Goal: Information Seeking & Learning: Learn about a topic

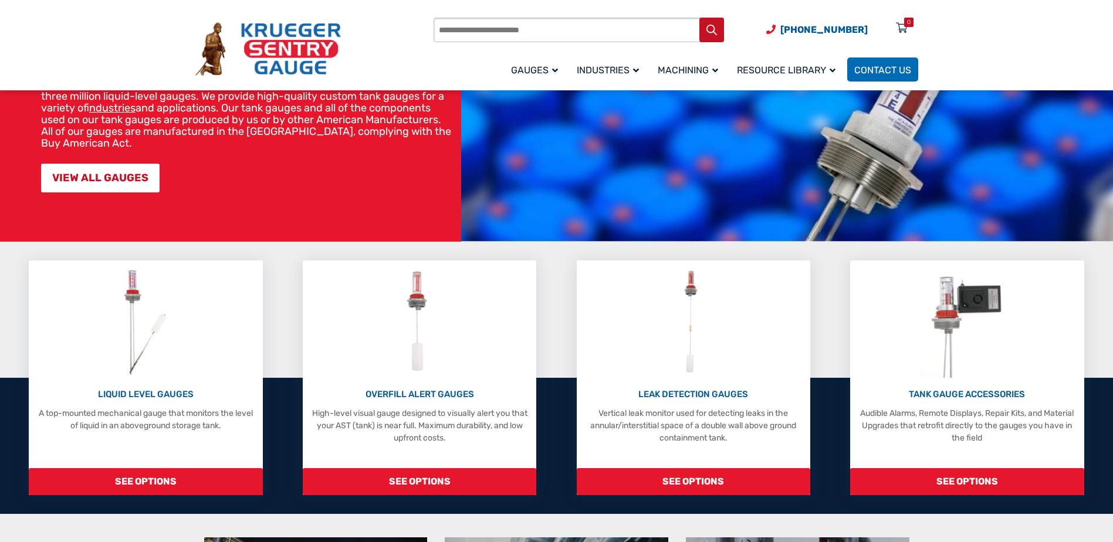
scroll to position [235, 0]
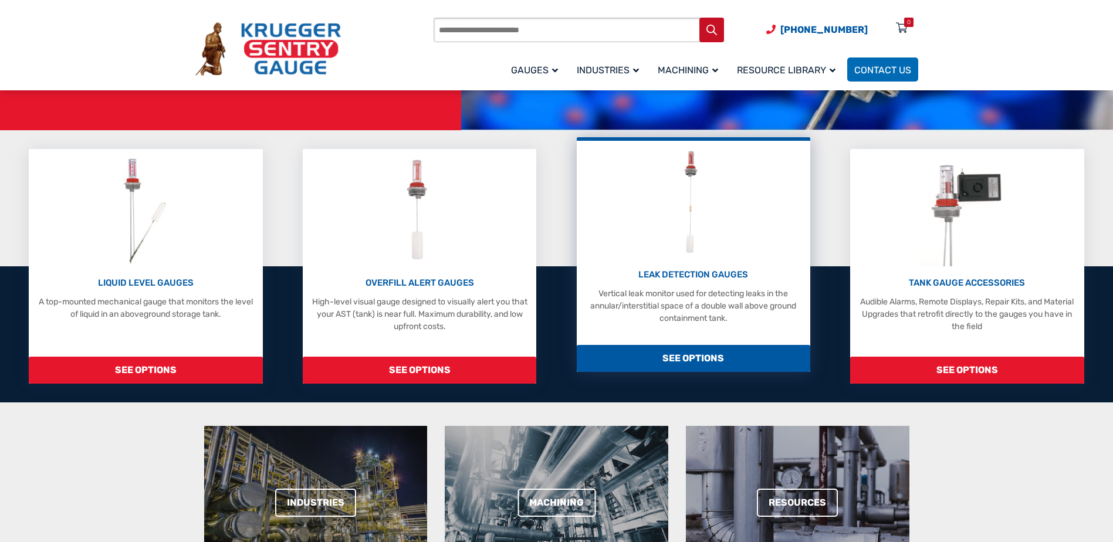
click at [681, 343] on div "LEAK DETECTION GAUGES Vertical leak monitor used for detecting leaks in the ann…" at bounding box center [694, 254] width 234 height 235
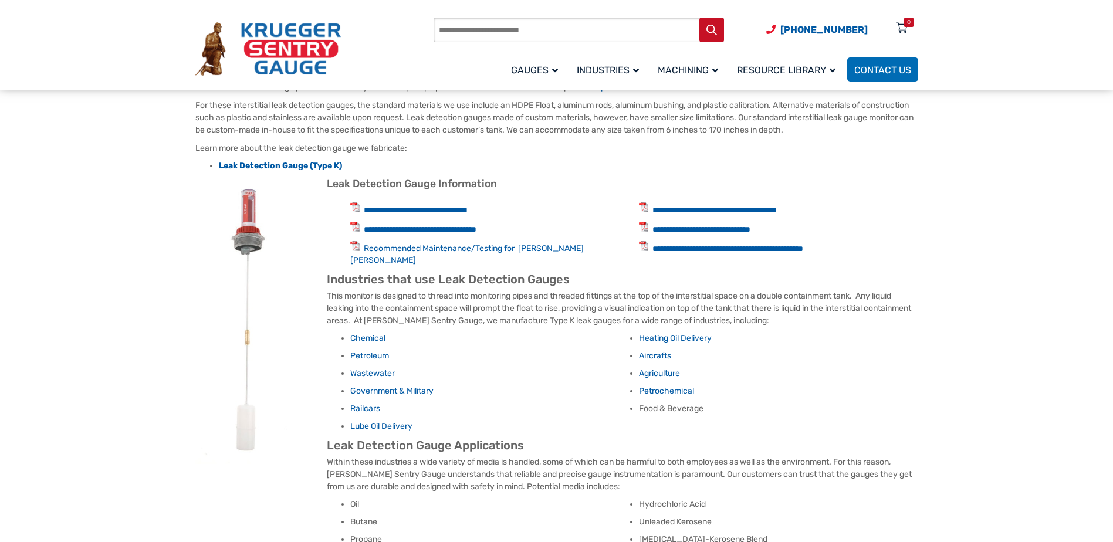
scroll to position [411, 0]
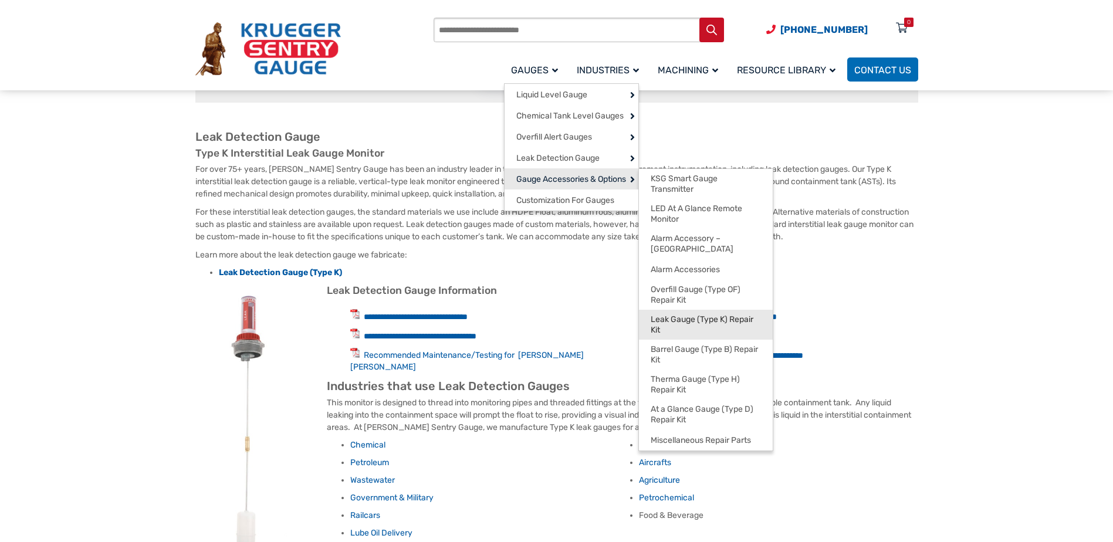
click at [692, 315] on span "Leak Gauge (Type K) Repair Kit" at bounding box center [706, 325] width 110 height 21
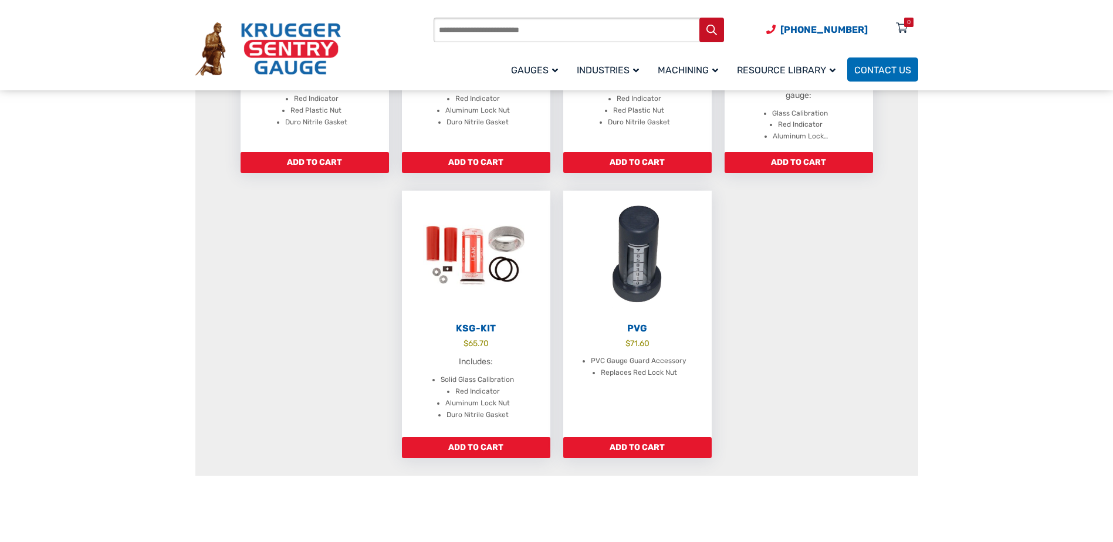
scroll to position [352, 0]
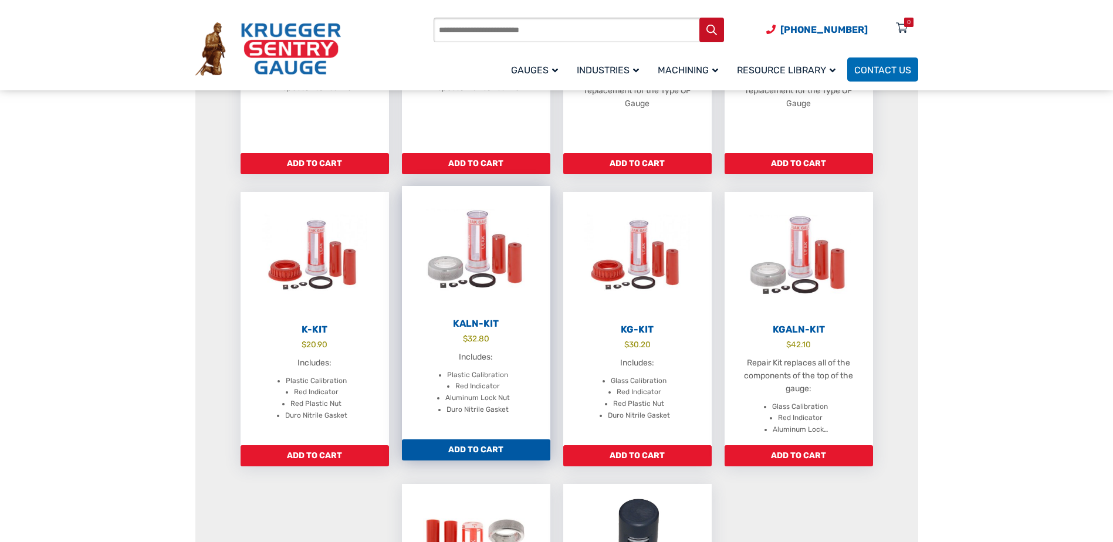
click at [489, 253] on img at bounding box center [476, 250] width 148 height 129
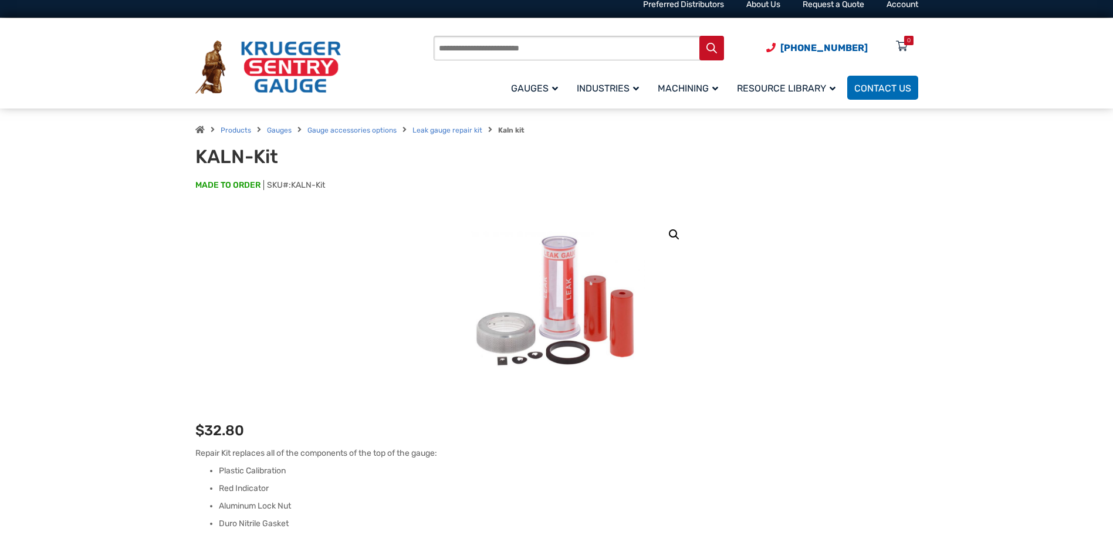
scroll to position [352, 0]
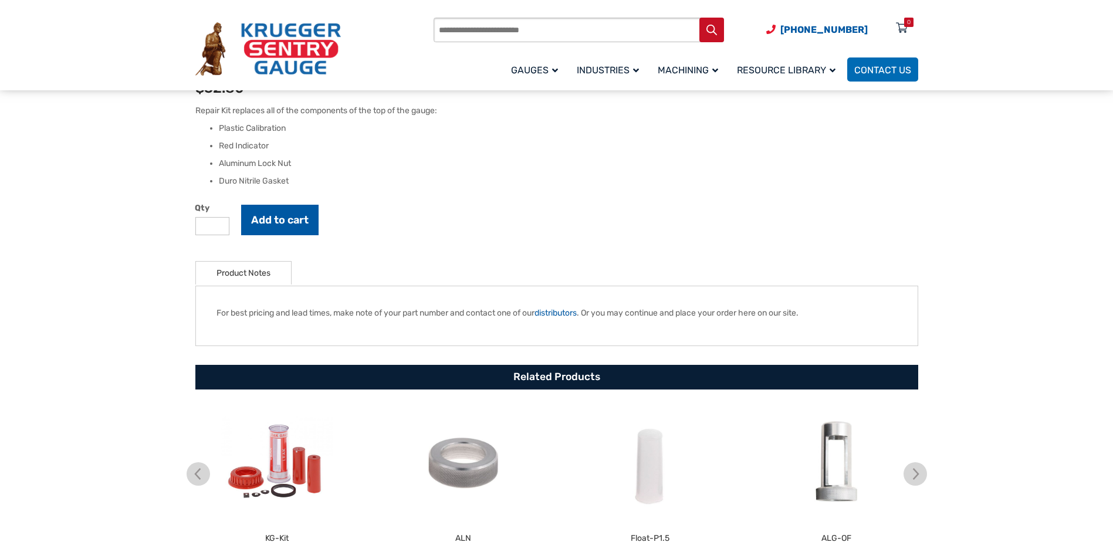
click at [313, 212] on button "Add to cart" at bounding box center [279, 220] width 77 height 31
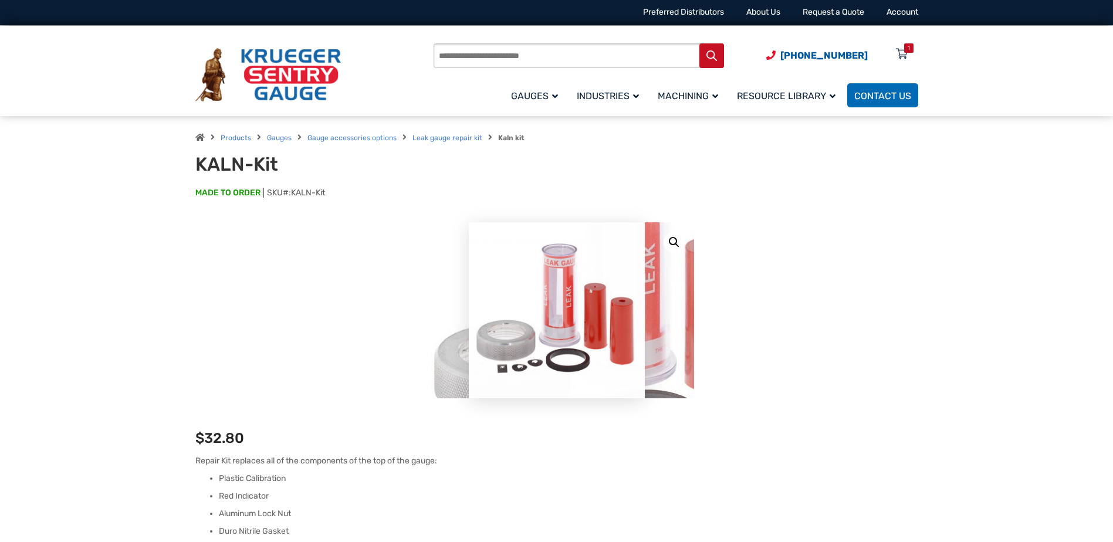
scroll to position [0, 0]
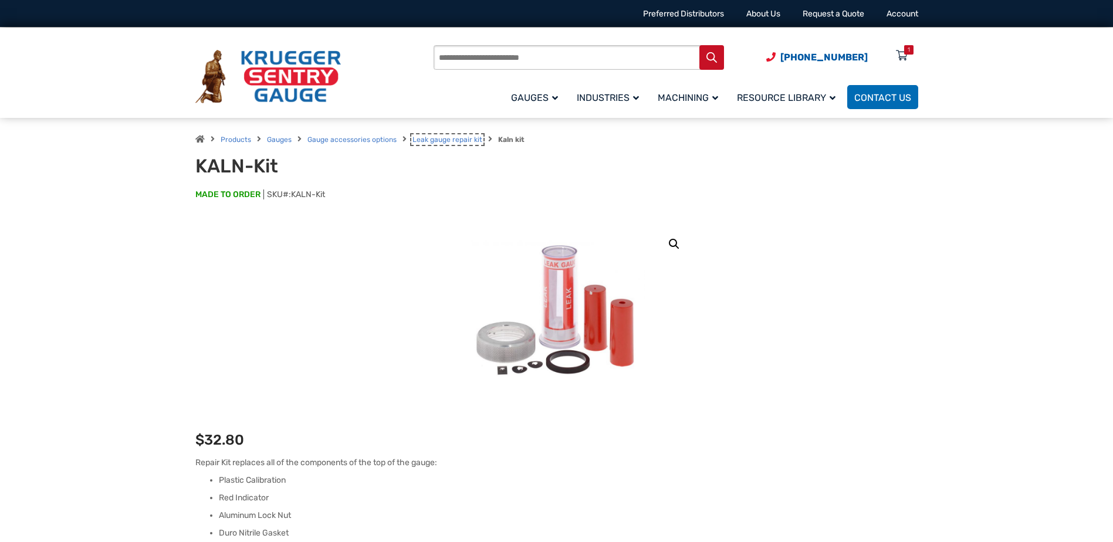
click at [466, 142] on link "Leak gauge repair kit" at bounding box center [448, 140] width 70 height 8
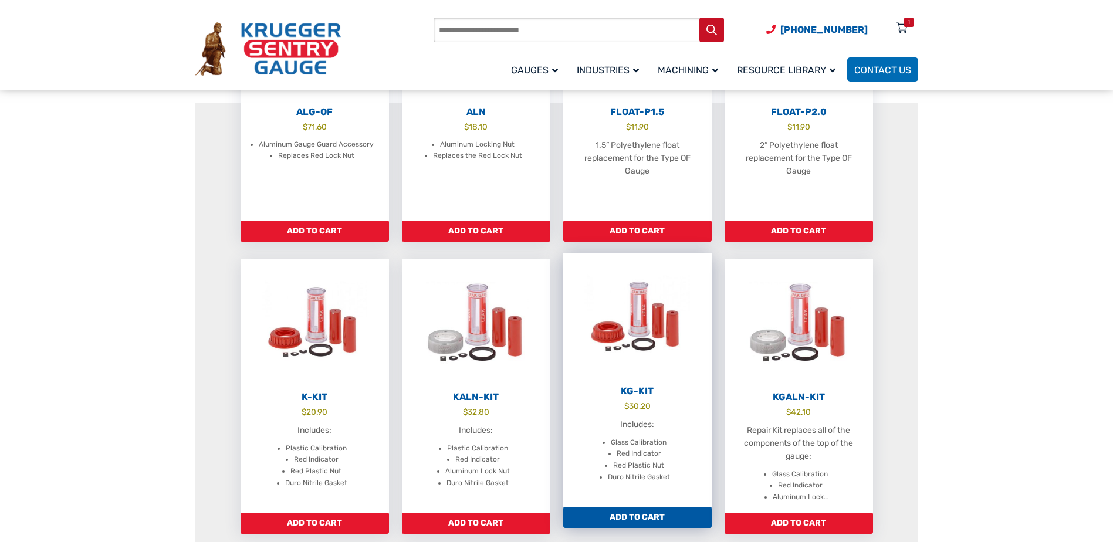
scroll to position [293, 0]
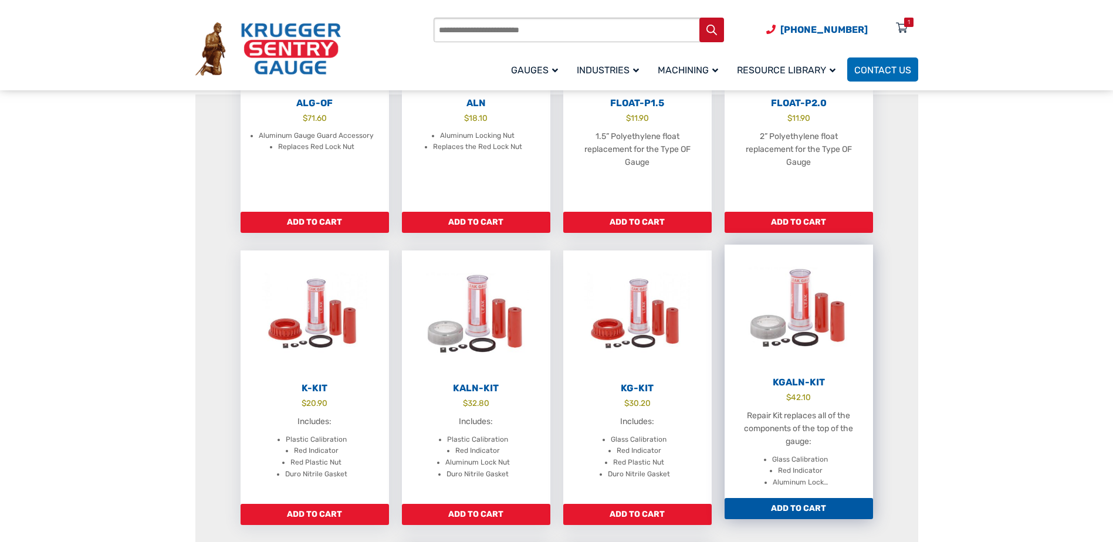
click at [811, 388] on link "KGALN-Kit $ 42.10 Repair Kit replaces all of the components of the top of the g…" at bounding box center [799, 372] width 148 height 254
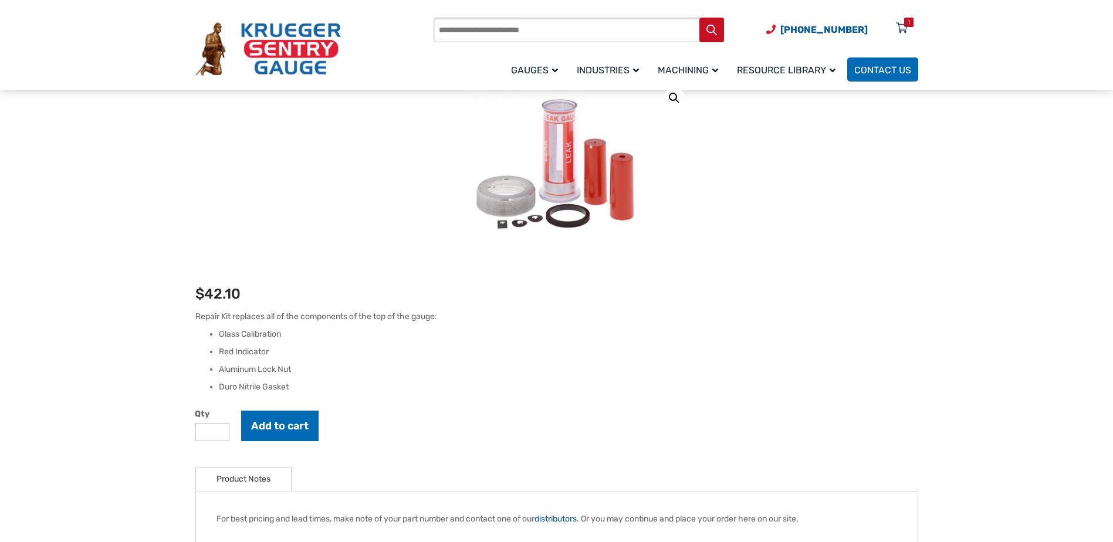
scroll to position [293, 0]
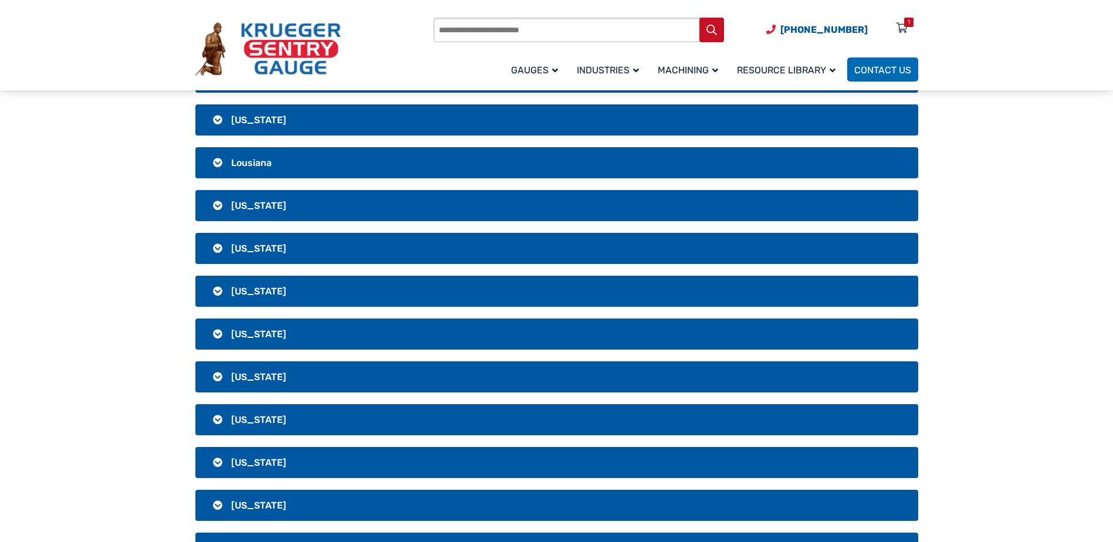
scroll to position [880, 0]
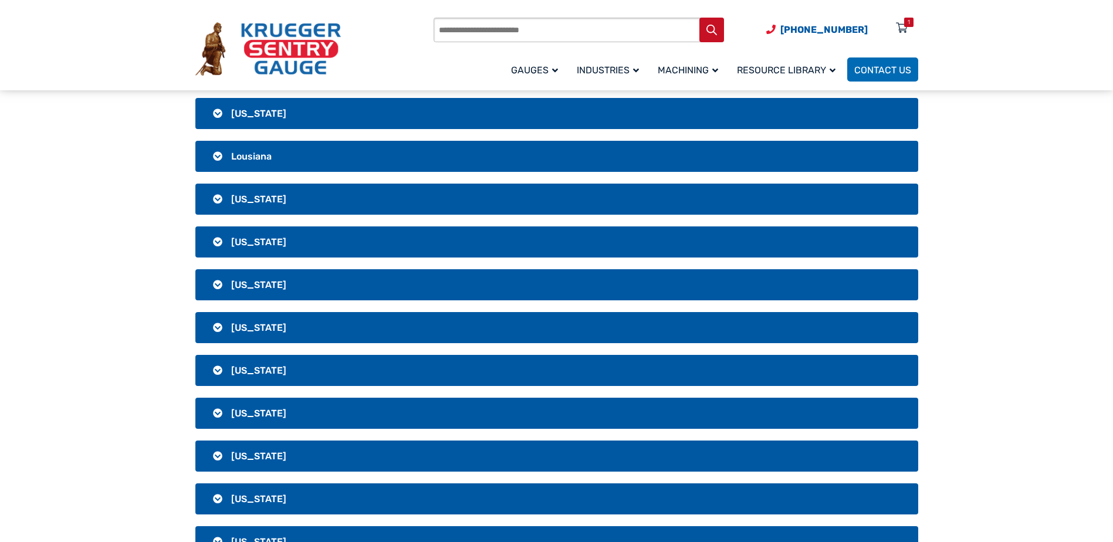
click at [216, 325] on h3 "Michigan" at bounding box center [556, 327] width 723 height 31
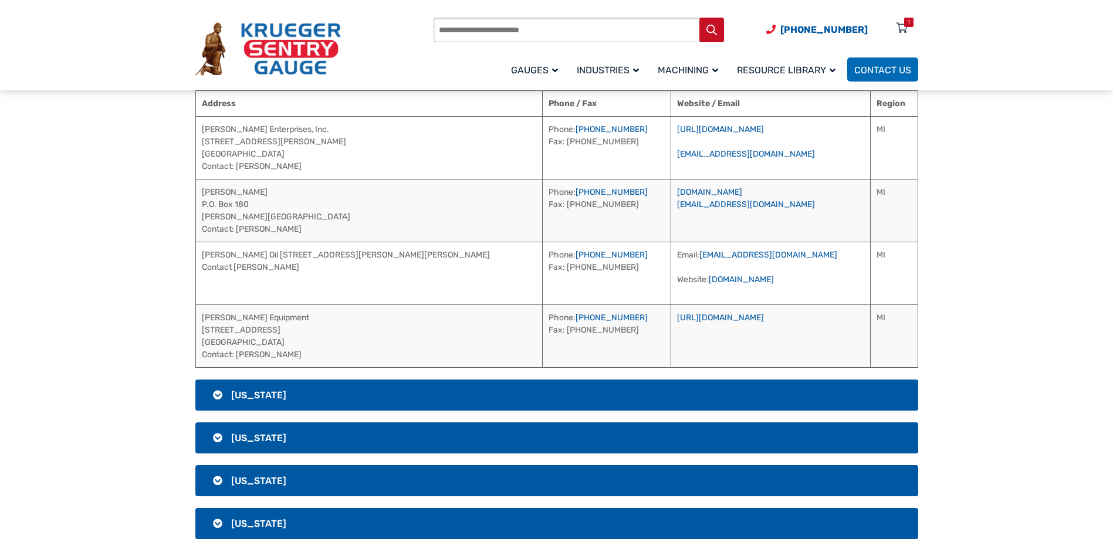
scroll to position [969, 0]
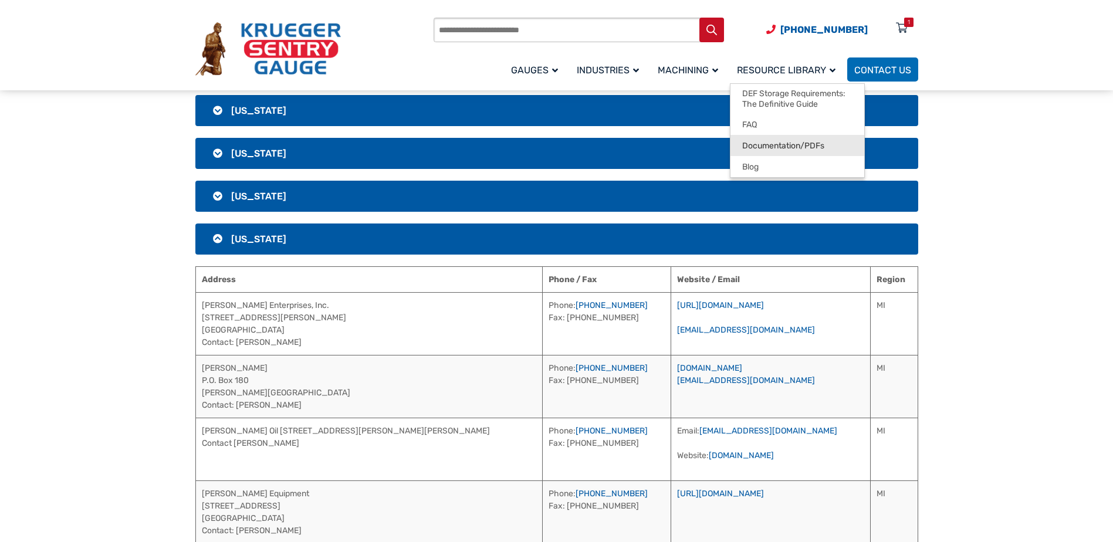
click at [799, 142] on span "Documentation/PDFs" at bounding box center [783, 146] width 82 height 11
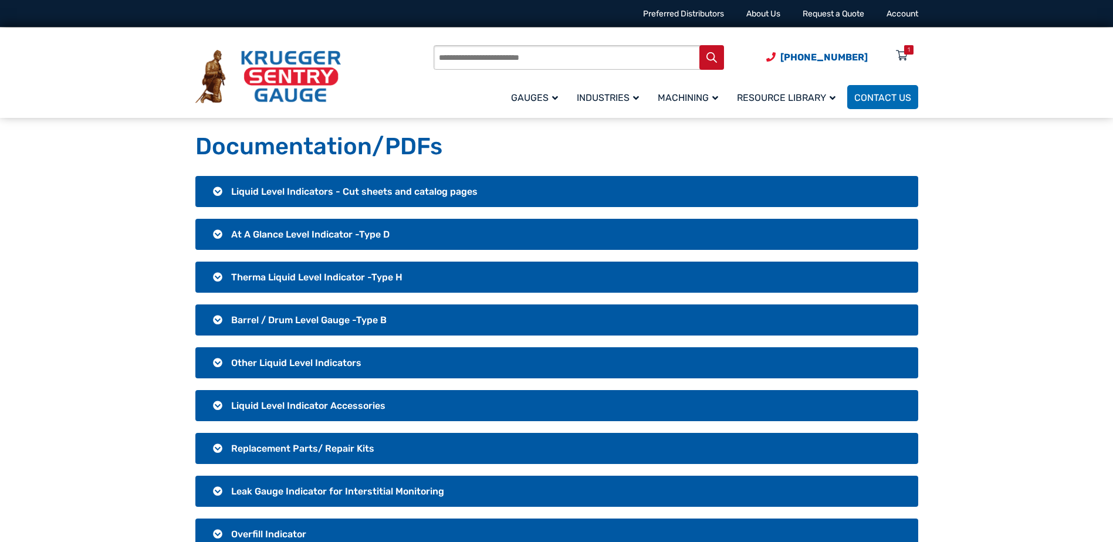
click at [211, 234] on h3 "At A Glance Level Indicator -Type D" at bounding box center [556, 234] width 723 height 31
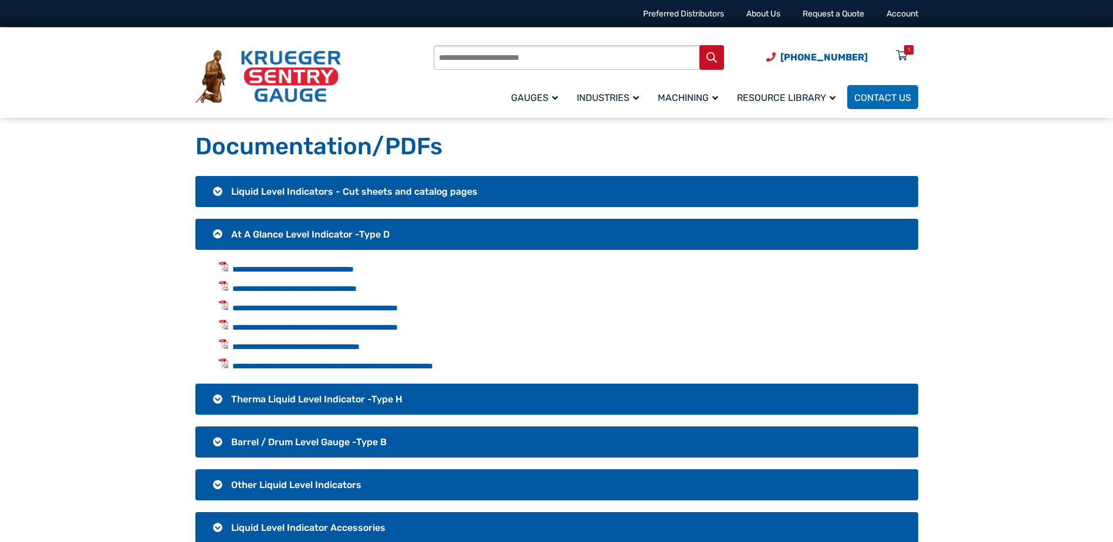
click at [213, 231] on h3 "At A Glance Level Indicator -Type D" at bounding box center [556, 234] width 723 height 31
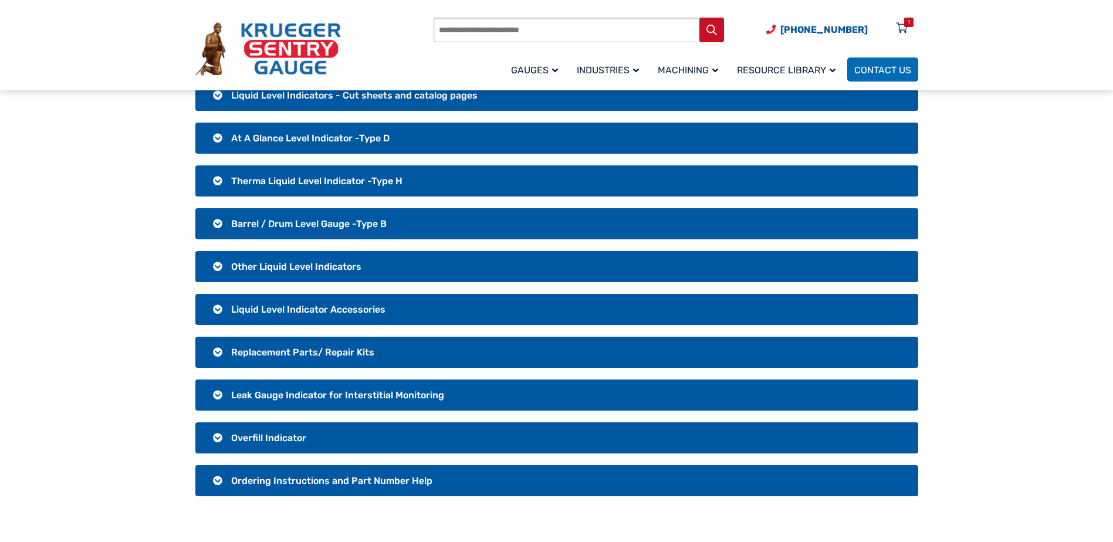
scroll to position [117, 0]
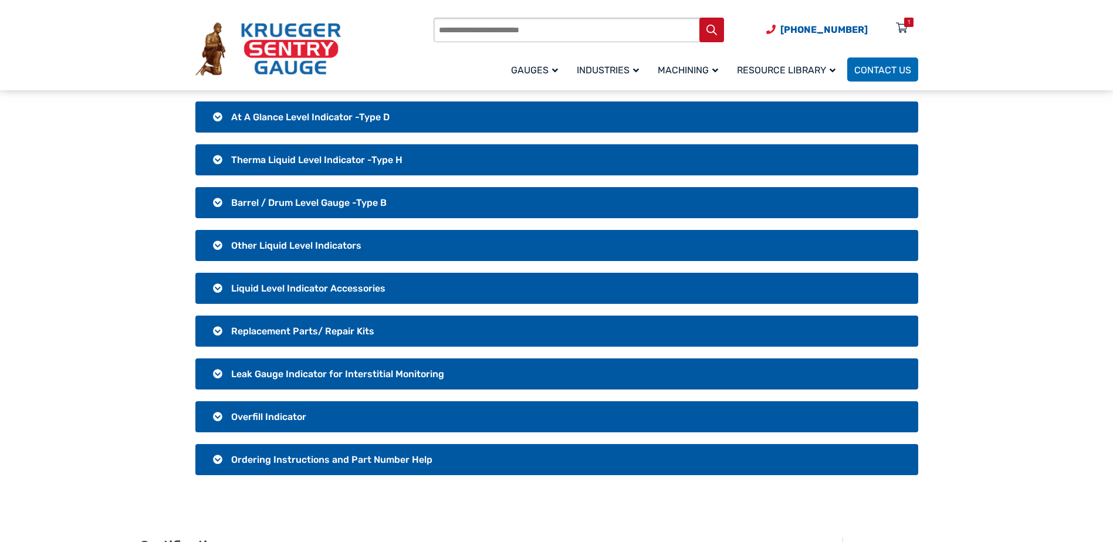
click at [214, 374] on h3 "Leak Gauge Indicator for Interstitial Monitoring" at bounding box center [556, 374] width 723 height 31
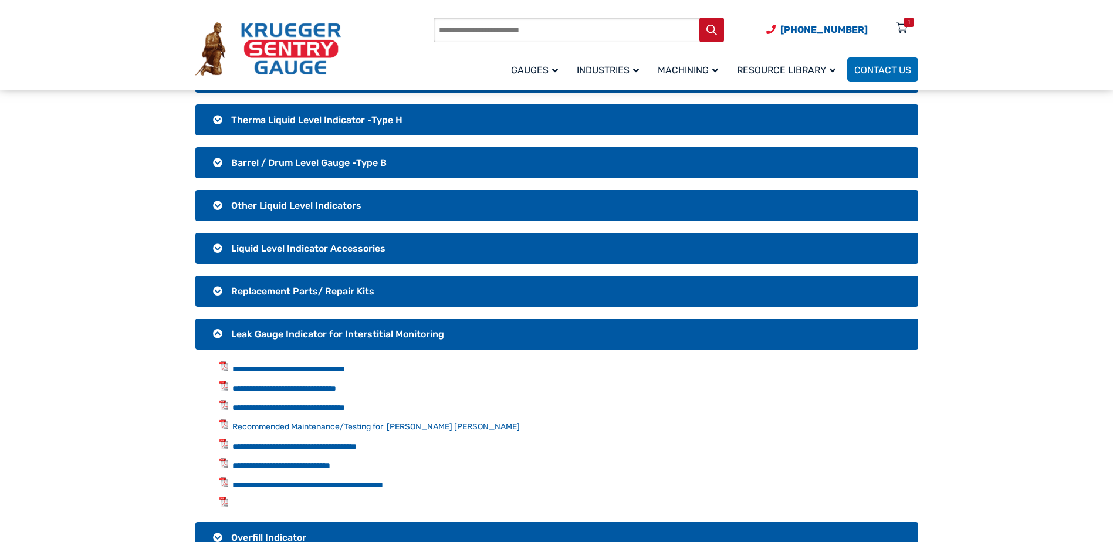
scroll to position [176, 0]
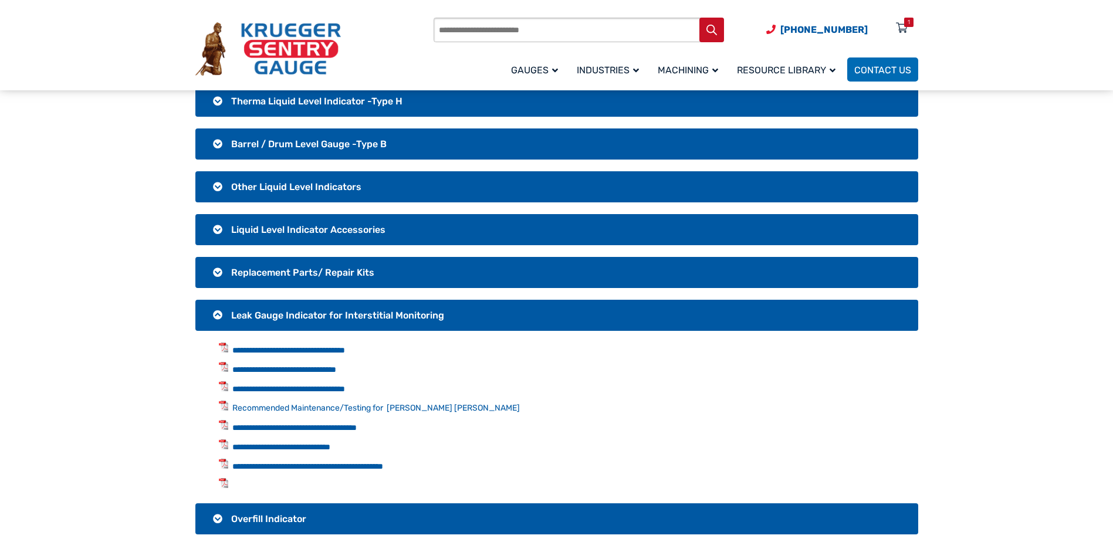
click at [137, 363] on section "**********" at bounding box center [556, 303] width 1113 height 607
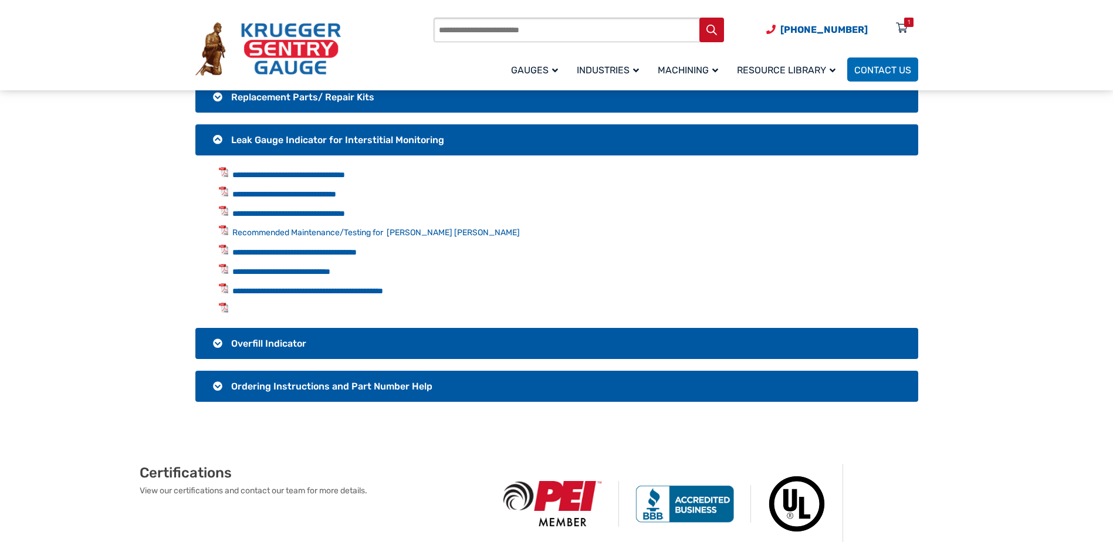
scroll to position [352, 0]
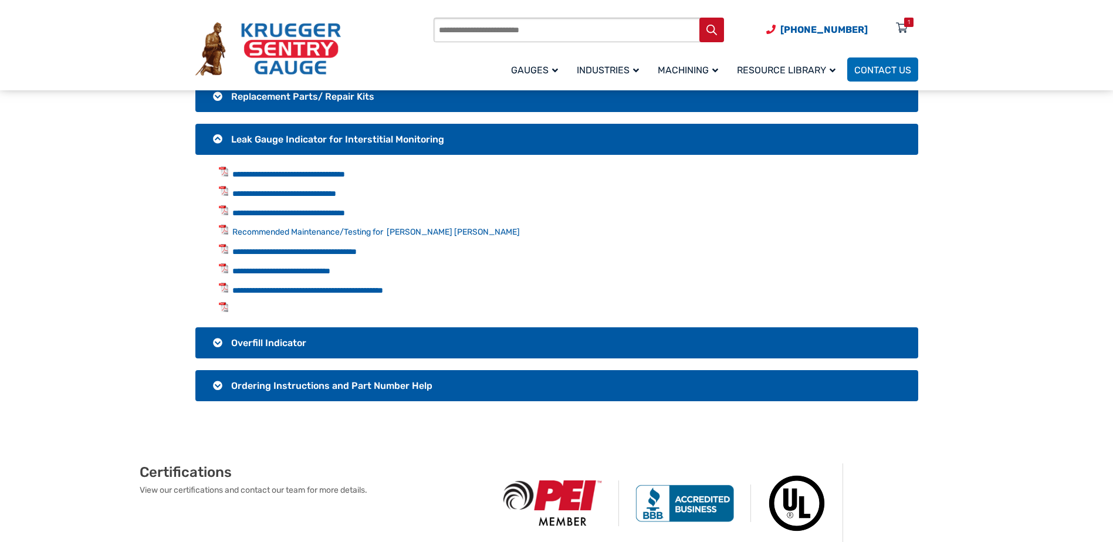
click at [211, 383] on h3 "Ordering Instructions and Part Number Help" at bounding box center [556, 385] width 723 height 31
